Goal: Task Accomplishment & Management: Manage account settings

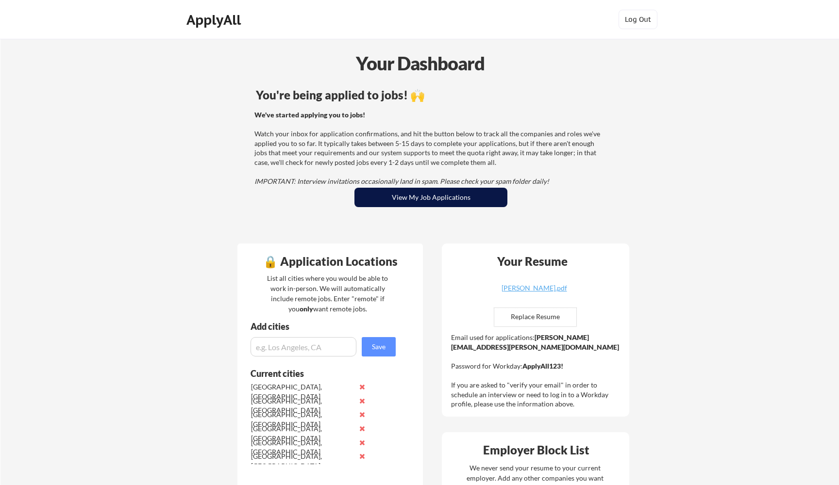
click at [423, 197] on button "View My Job Applications" at bounding box center [430, 197] width 153 height 19
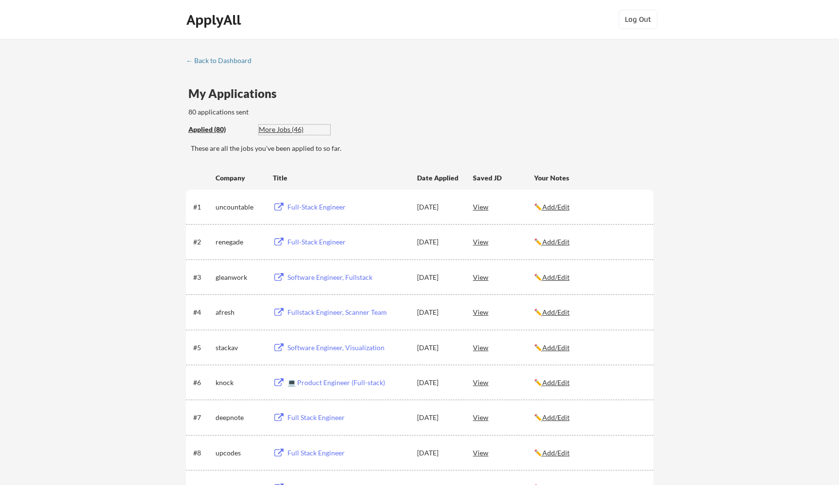
click at [292, 127] on div "More Jobs (46)" at bounding box center [294, 130] width 71 height 10
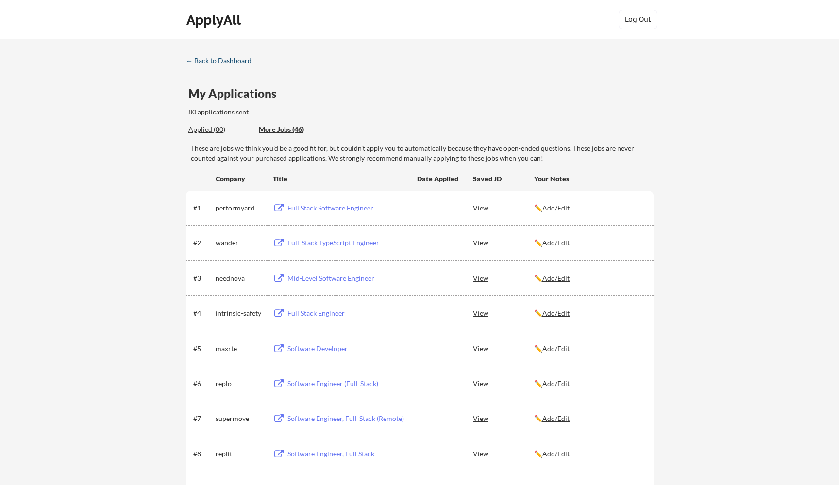
click at [228, 59] on div "← Back to Dashboard" at bounding box center [222, 60] width 73 height 7
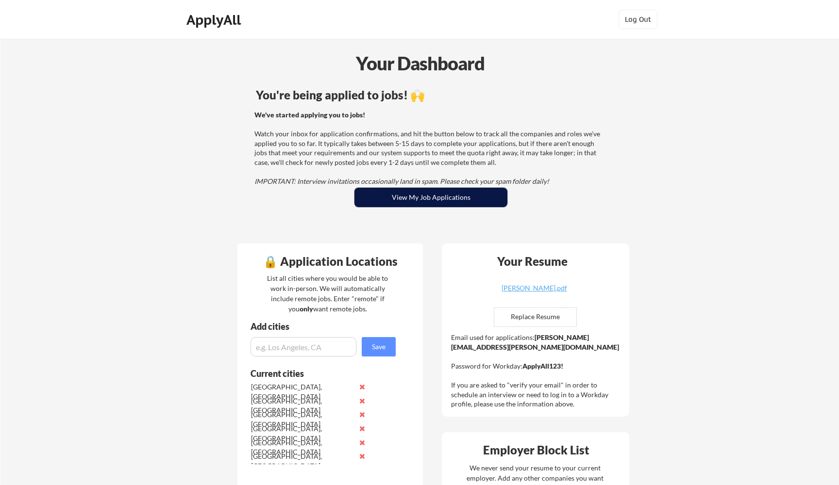
click at [398, 197] on button "View My Job Applications" at bounding box center [430, 197] width 153 height 19
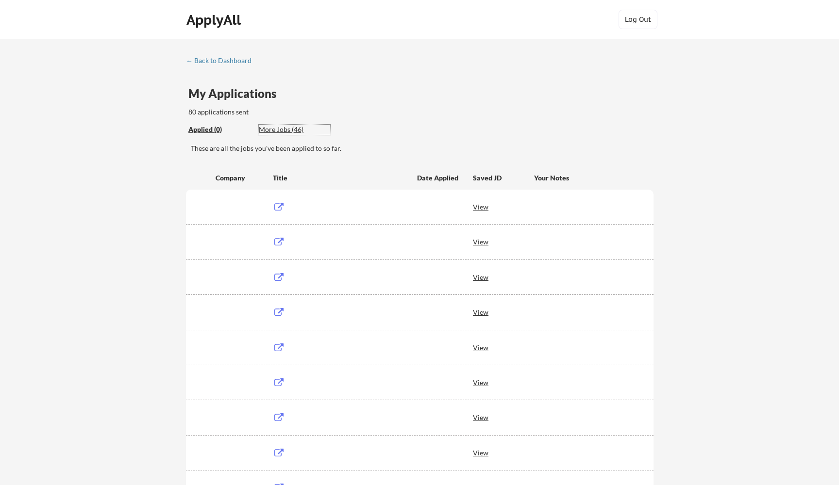
click at [291, 125] on div "More Jobs (46)" at bounding box center [294, 130] width 71 height 10
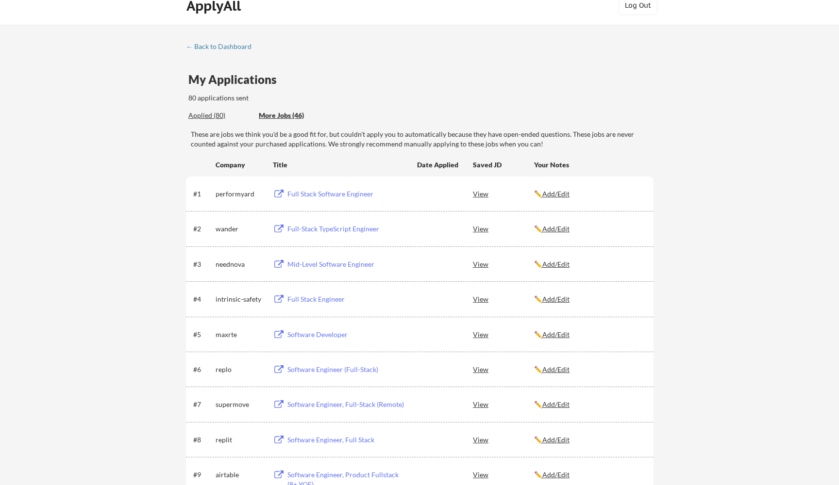
scroll to position [18, 0]
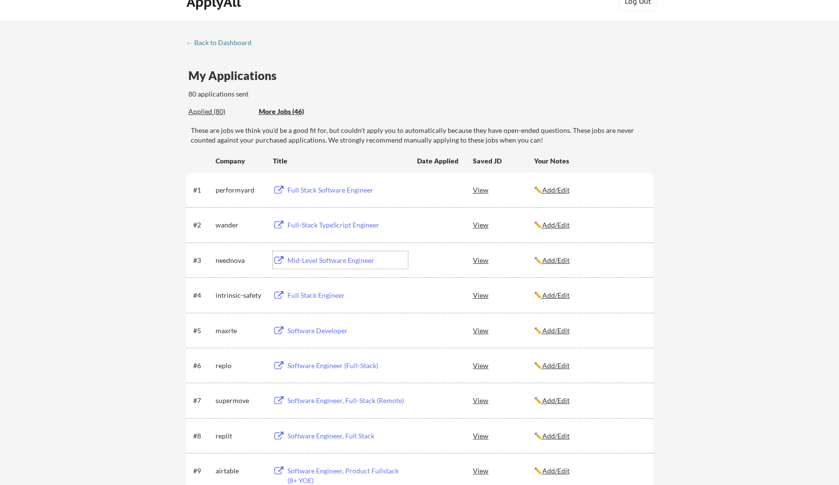
click at [331, 256] on div "Mid-Level Software Engineer" at bounding box center [347, 261] width 120 height 10
